Goal: Participate in discussion

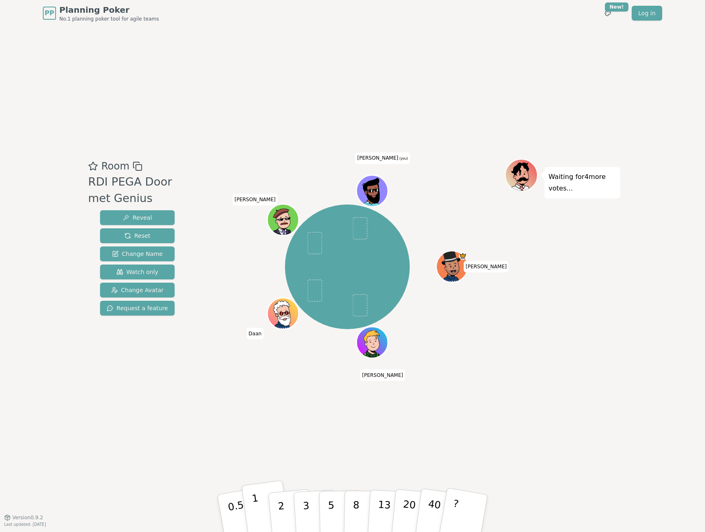
click at [258, 501] on button "1" at bounding box center [265, 513] width 49 height 67
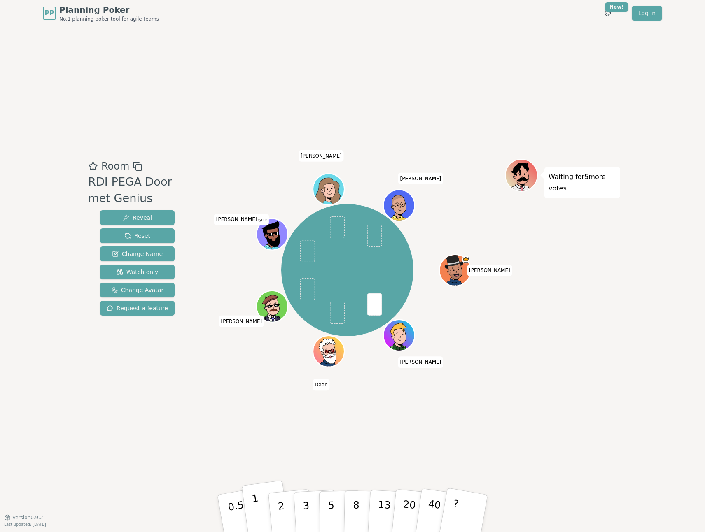
click at [257, 503] on p "1" at bounding box center [257, 514] width 12 height 45
click at [259, 501] on button "1" at bounding box center [265, 513] width 49 height 67
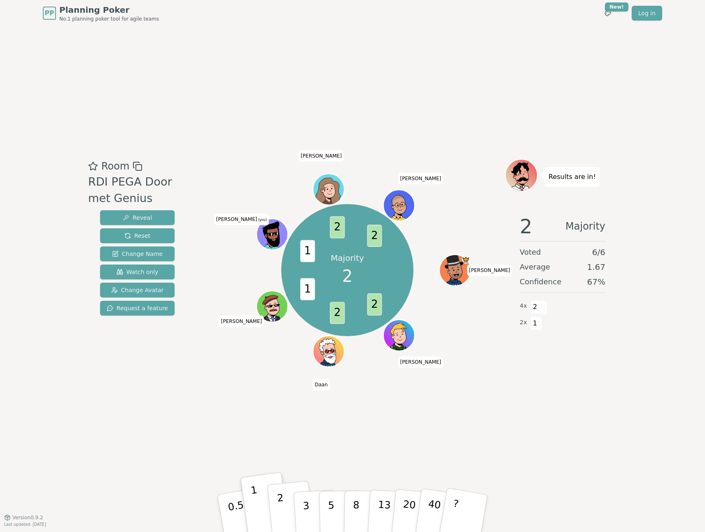
click at [281, 504] on p "2" at bounding box center [282, 514] width 11 height 45
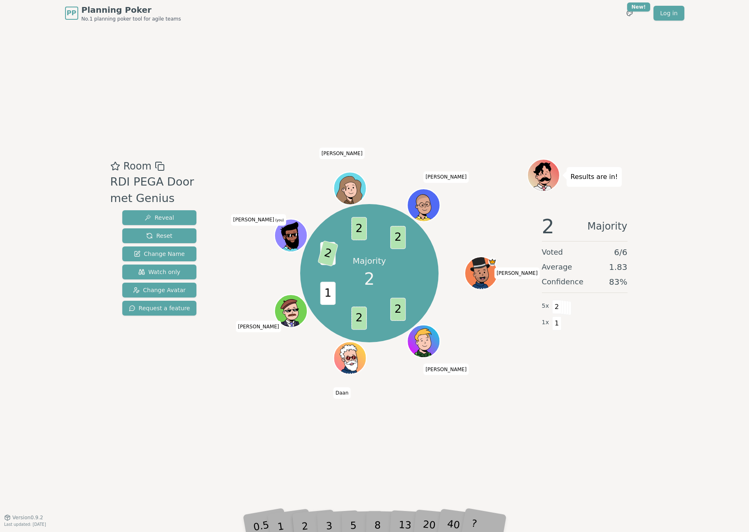
click at [127, 370] on div "Room RDI PEGA Door met Genius Reveal Reset Change Name Watch only Change Avatar…" at bounding box center [159, 272] width 105 height 226
click at [251, 373] on div "Majority 2 2 2 1 1 2 2 2 [PERSON_NAME] Daan [PERSON_NAME] (you) [PERSON_NAME]" at bounding box center [369, 274] width 315 height 200
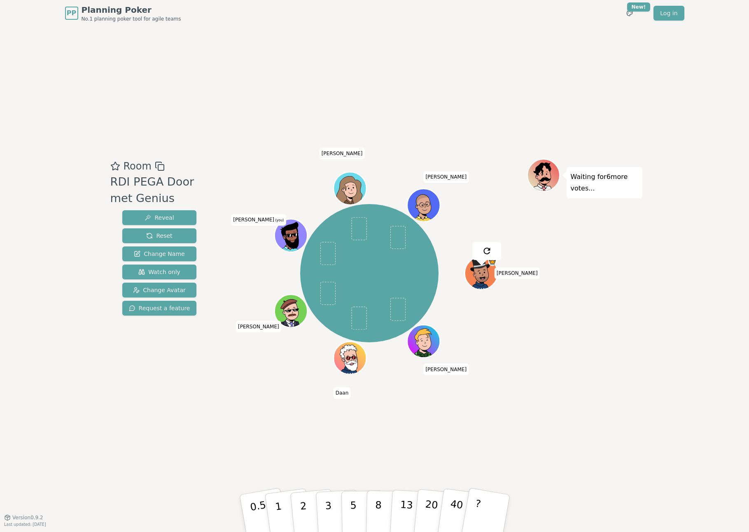
click at [201, 396] on div "Room RDI PEGA Door met Genius Reveal Reset Change Name Watch only Change Avatar…" at bounding box center [374, 271] width 535 height 491
click at [350, 507] on p "5" at bounding box center [352, 513] width 7 height 44
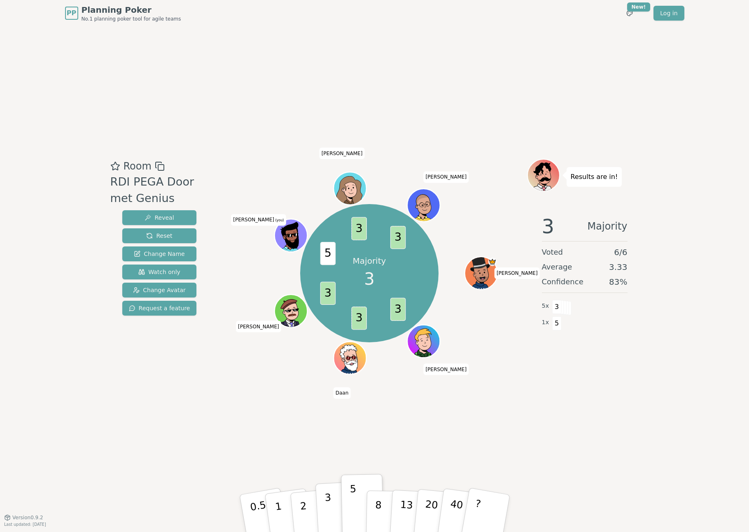
click at [327, 503] on p "3" at bounding box center [328, 514] width 9 height 45
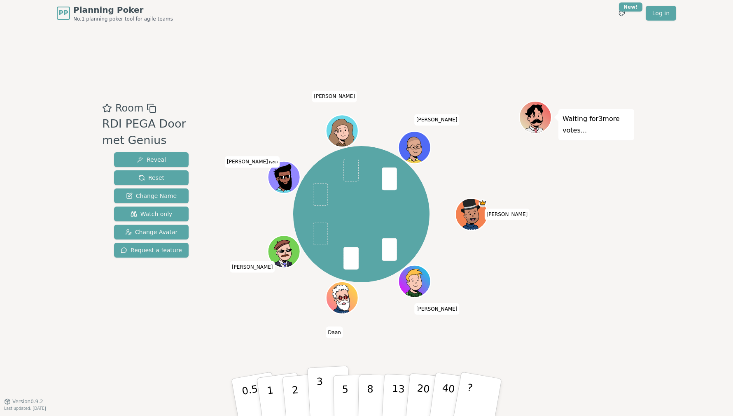
click at [317, 391] on p "3" at bounding box center [320, 398] width 9 height 45
click at [294, 392] on p "2" at bounding box center [296, 398] width 11 height 45
